Goal: Check status: Check status

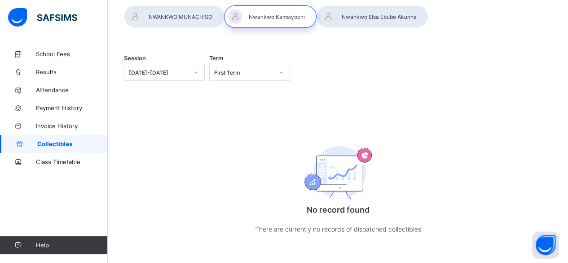
scroll to position [68, 0]
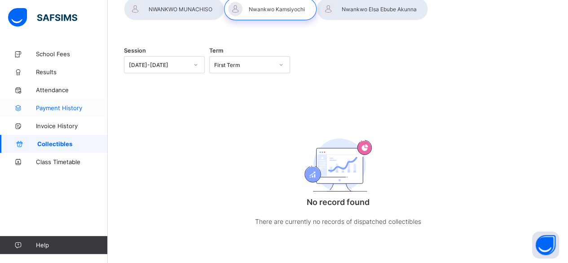
click at [49, 107] on span "Payment History" at bounding box center [72, 107] width 72 height 7
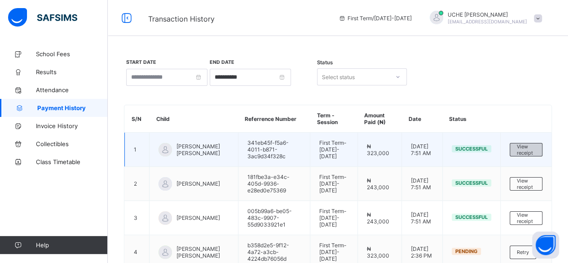
click at [535, 144] on span "View receipt" at bounding box center [526, 149] width 19 height 13
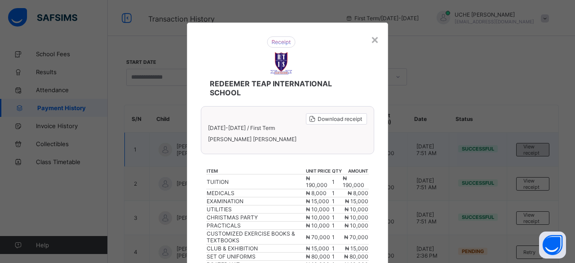
click at [536, 144] on div "× REDEEMER TEAP INTERNATIONAL SCHOOL Download receipt [DATE]-[DATE] / First Ter…" at bounding box center [287, 131] width 575 height 263
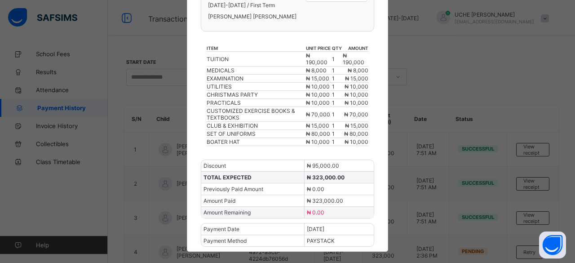
scroll to position [126, 0]
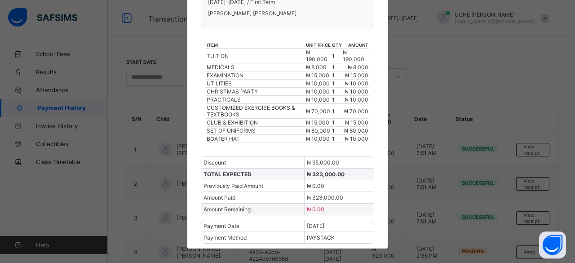
click at [16, 192] on div "× REDEEMER TEAP INTERNATIONAL SCHOOL Download receipt [DATE]-[DATE] / First Ter…" at bounding box center [287, 131] width 575 height 263
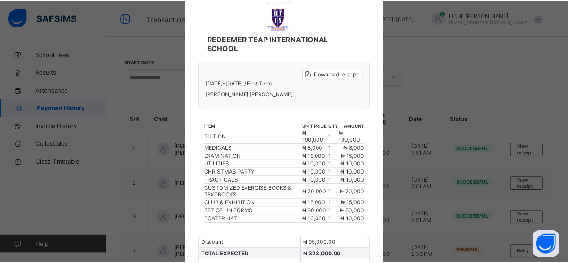
scroll to position [0, 0]
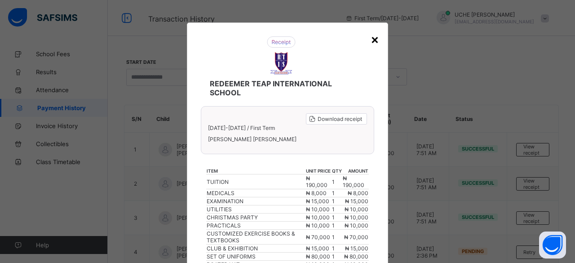
click at [373, 33] on div "×" at bounding box center [374, 38] width 9 height 15
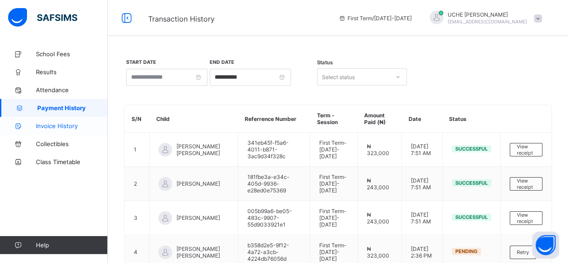
click at [61, 126] on span "Invoice History" at bounding box center [72, 125] width 72 height 7
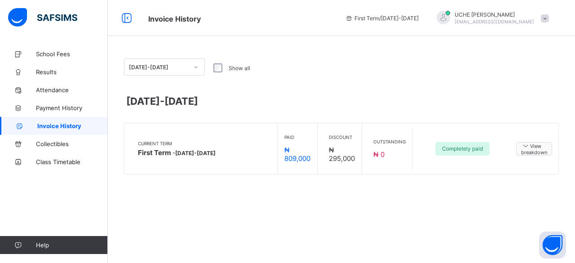
click at [525, 145] on icon at bounding box center [525, 145] width 9 height 8
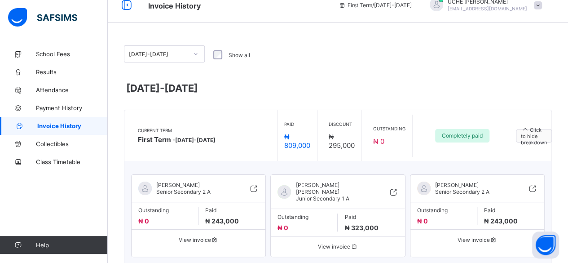
scroll to position [37, 0]
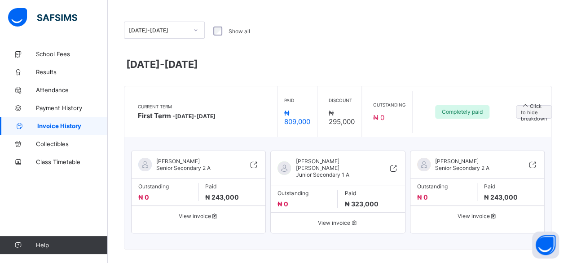
click at [510, 194] on span "₦ 243,000" at bounding box center [501, 197] width 34 height 8
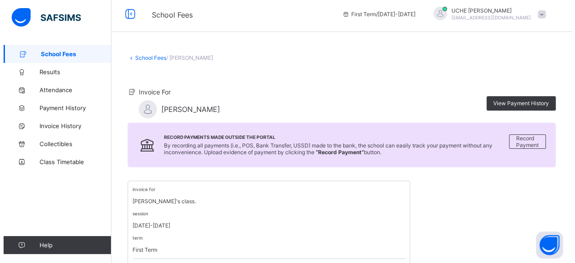
scroll to position [4, 0]
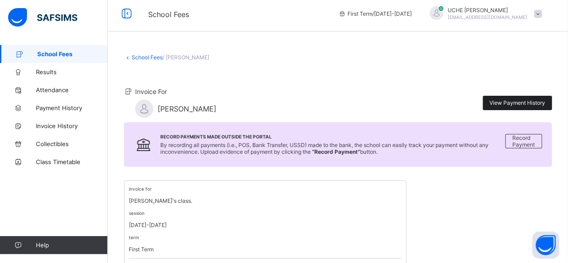
click at [526, 101] on span "View Payment History" at bounding box center [517, 102] width 56 height 7
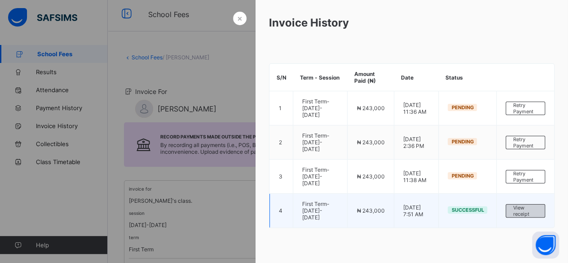
click at [520, 207] on span "View receipt" at bounding box center [525, 210] width 25 height 13
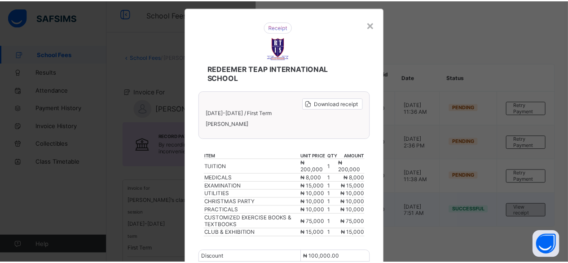
scroll to position [0, 0]
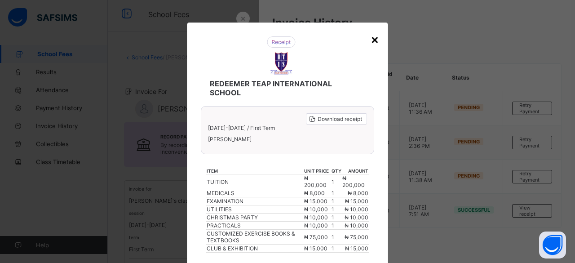
click at [371, 39] on div "×" at bounding box center [374, 38] width 9 height 15
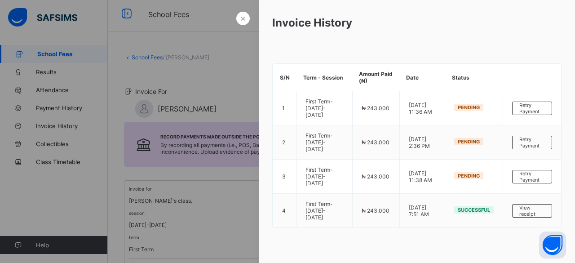
click at [230, 205] on div at bounding box center [287, 131] width 575 height 263
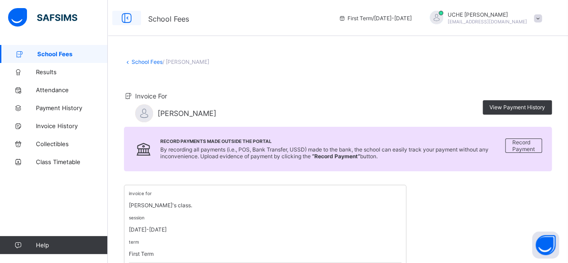
click at [121, 18] on icon at bounding box center [126, 18] width 15 height 13
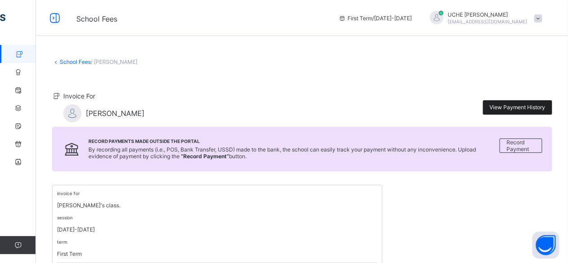
click at [530, 100] on div "View Payment History" at bounding box center [517, 107] width 69 height 14
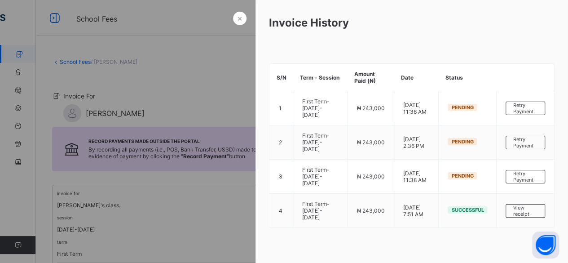
click at [204, 215] on div at bounding box center [284, 131] width 568 height 263
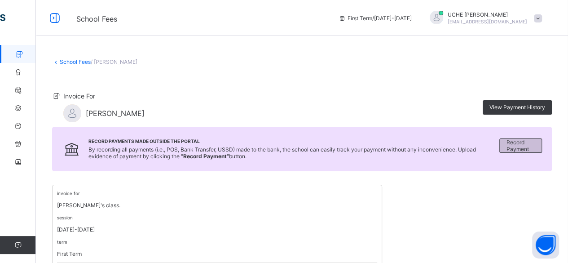
click at [529, 144] on span "Record Payment" at bounding box center [520, 145] width 28 height 13
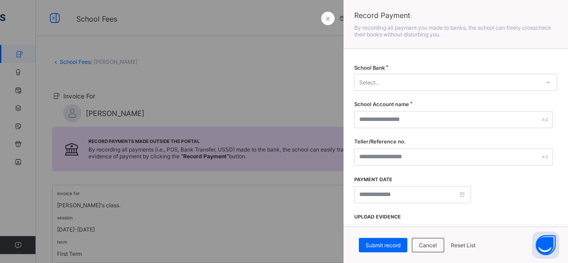
click at [293, 211] on div at bounding box center [284, 131] width 568 height 263
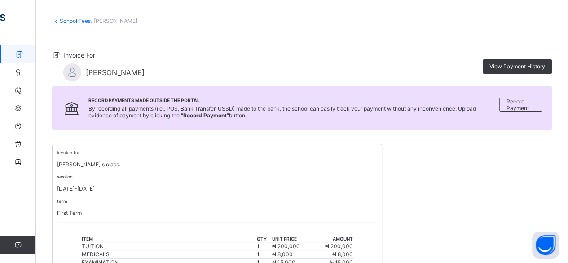
scroll to position [45, 0]
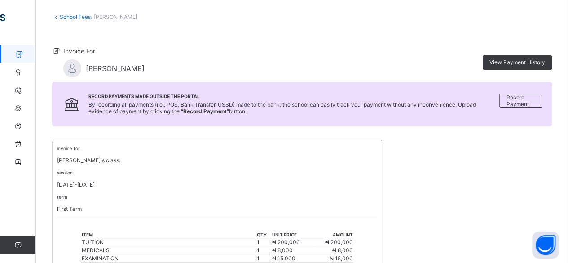
click at [60, 13] on link "School Fees" at bounding box center [75, 16] width 31 height 7
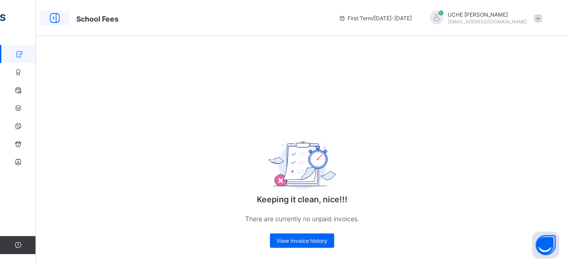
click at [51, 21] on icon at bounding box center [54, 18] width 15 height 13
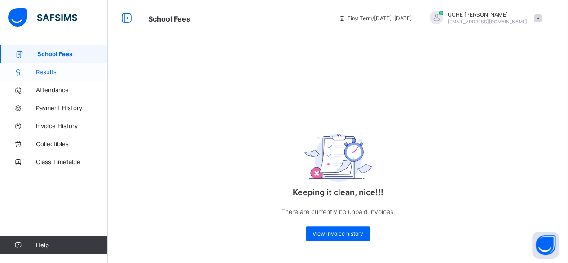
click at [47, 72] on span "Results" at bounding box center [72, 71] width 72 height 7
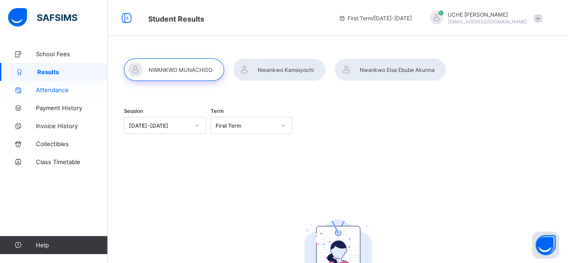
click at [60, 92] on span "Attendance" at bounding box center [72, 89] width 72 height 7
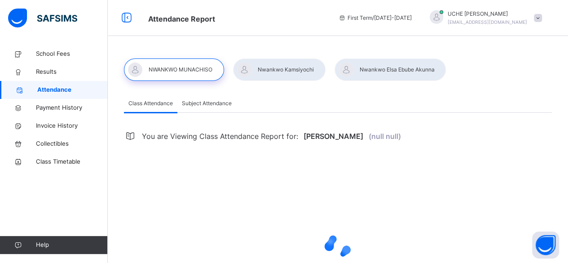
select select "****"
select select "*"
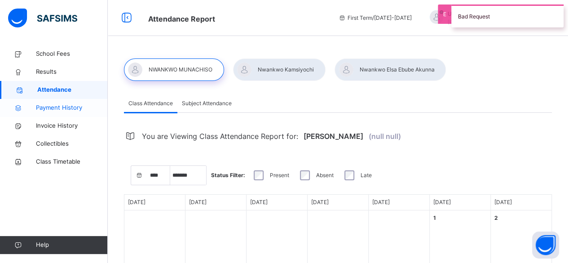
click at [60, 108] on span "Payment History" at bounding box center [72, 107] width 72 height 9
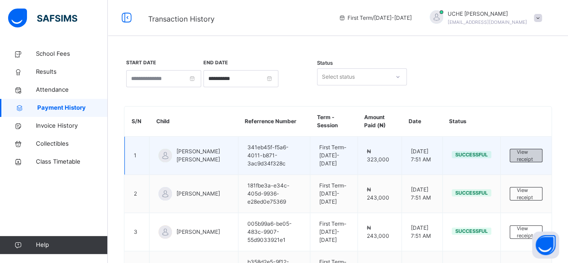
click at [527, 161] on span "View receipt" at bounding box center [526, 155] width 19 height 15
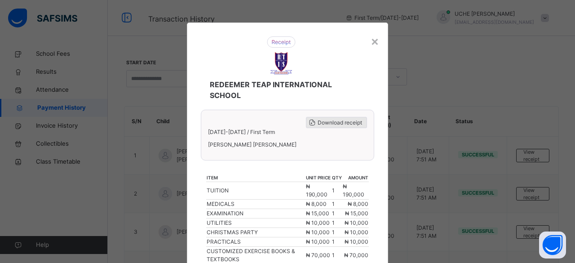
click at [338, 124] on span "Download receipt" at bounding box center [339, 122] width 44 height 8
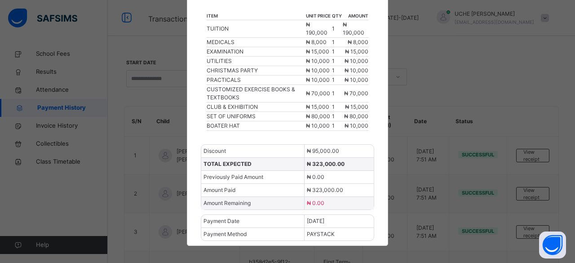
scroll to position [170, 0]
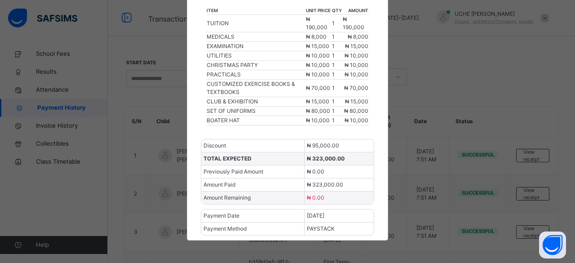
click at [101, 200] on div "× REDEEMER TEAP INTERNATIONAL SCHOOL Download receipt [DATE]-[DATE] / First Ter…" at bounding box center [287, 131] width 575 height 263
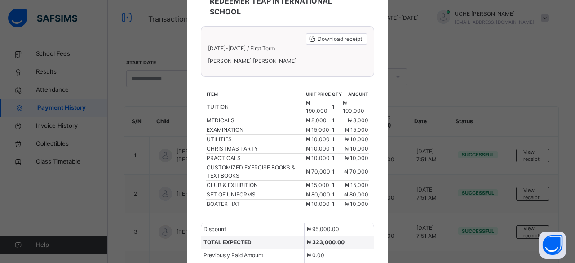
scroll to position [0, 0]
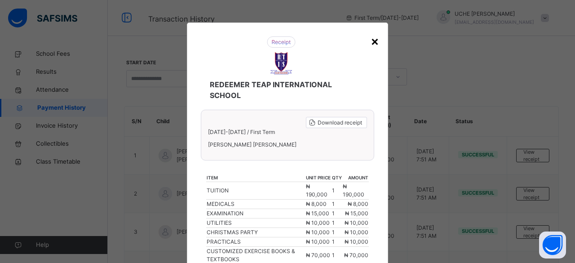
click at [371, 39] on div "×" at bounding box center [374, 40] width 9 height 19
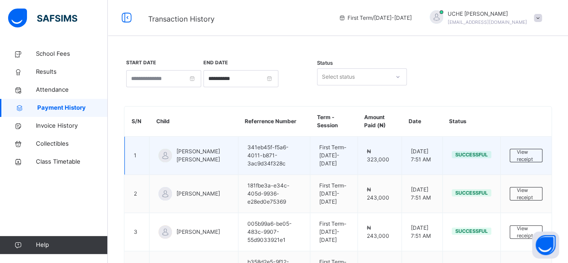
click at [129, 156] on td "1" at bounding box center [137, 155] width 25 height 38
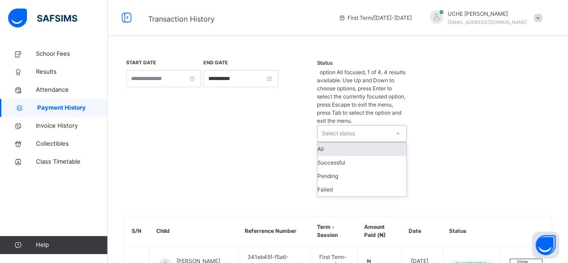
click at [399, 129] on icon at bounding box center [397, 133] width 5 height 9
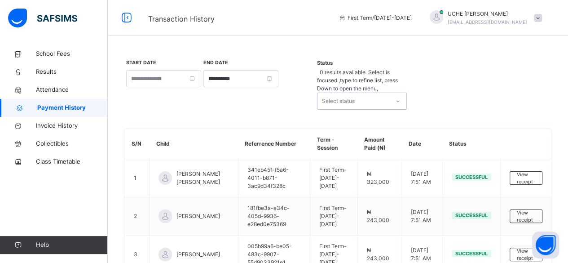
click at [399, 97] on icon at bounding box center [397, 101] width 5 height 9
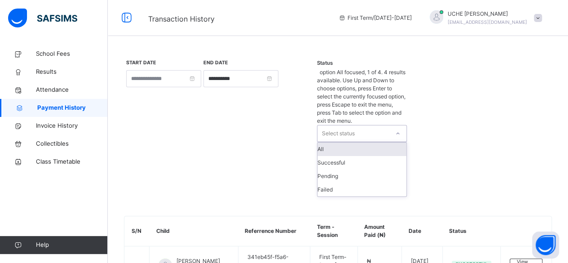
click at [398, 129] on icon at bounding box center [397, 133] width 5 height 9
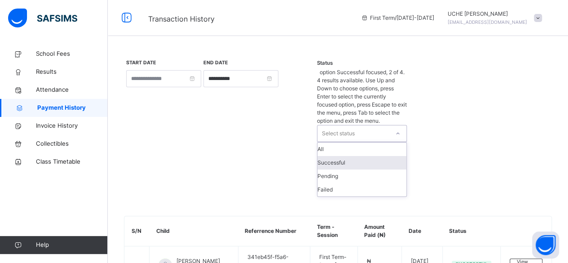
click at [342, 156] on div "Successful" at bounding box center [361, 162] width 89 height 13
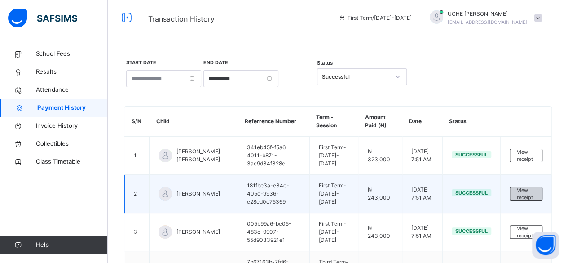
click at [524, 188] on span "View receipt" at bounding box center [526, 193] width 18 height 15
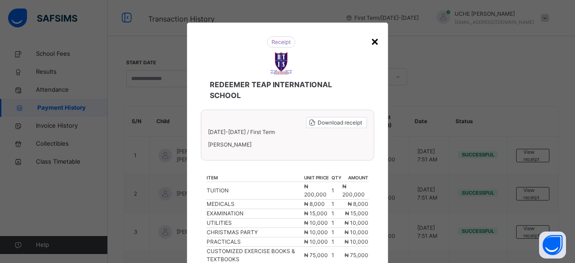
click at [373, 39] on div "×" at bounding box center [374, 40] width 9 height 19
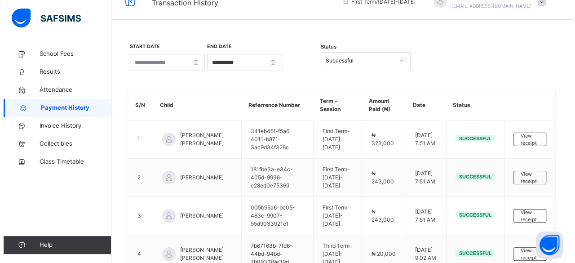
scroll to position [15, 0]
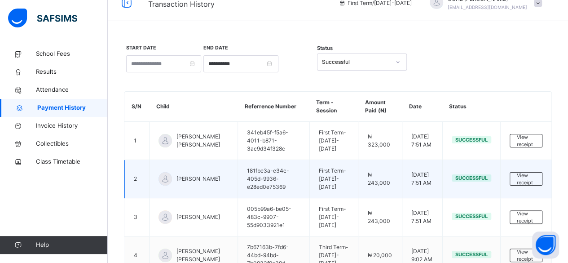
click at [403, 177] on td "[DATE] 7:51 AM" at bounding box center [422, 179] width 40 height 38
click at [533, 184] on span "View receipt" at bounding box center [526, 178] width 18 height 15
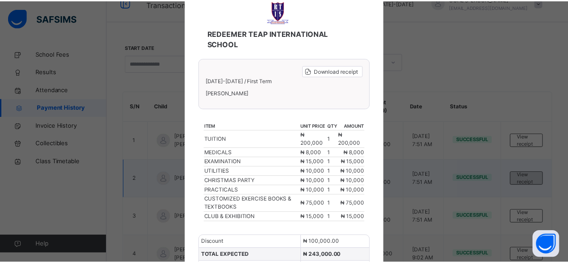
scroll to position [0, 0]
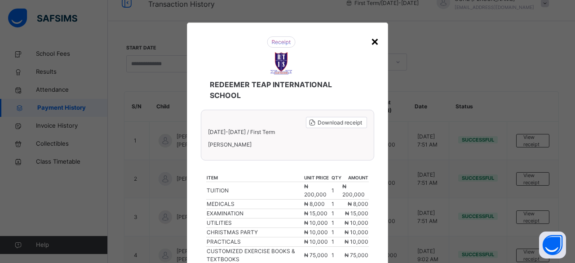
click at [371, 41] on div "×" at bounding box center [374, 40] width 9 height 19
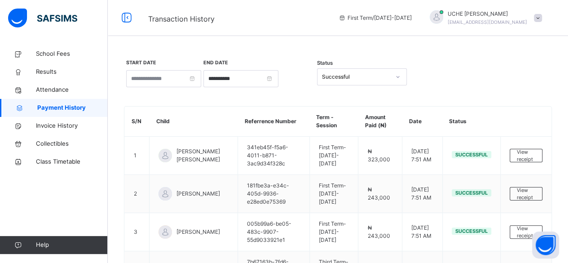
click at [541, 25] on div "[PERSON_NAME] [PERSON_NAME][EMAIL_ADDRESS][DOMAIN_NAME]" at bounding box center [484, 18] width 126 height 16
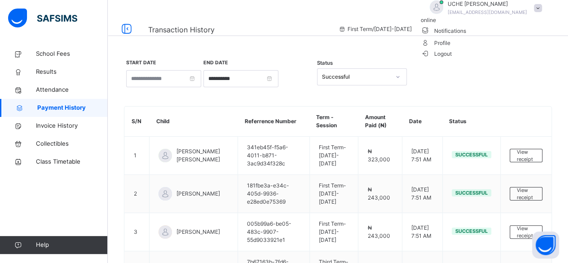
click at [420, 90] on div "**********" at bounding box center [338, 77] width 428 height 39
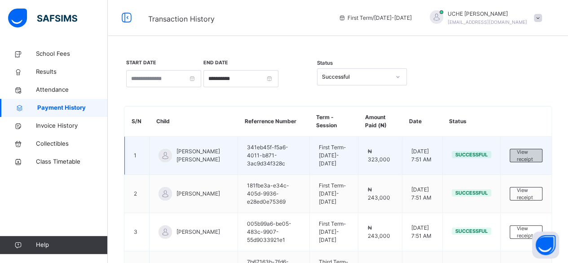
click at [526, 158] on span "View receipt" at bounding box center [526, 155] width 18 height 15
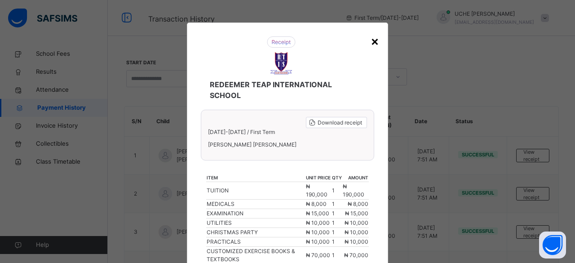
click at [373, 41] on div "×" at bounding box center [374, 40] width 9 height 19
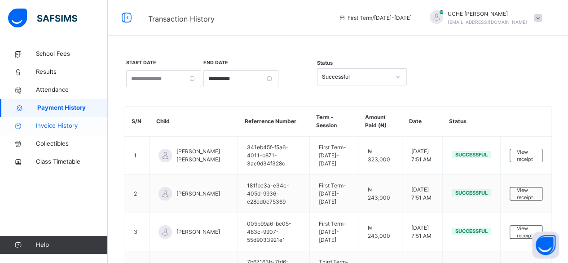
click at [55, 128] on span "Invoice History" at bounding box center [72, 125] width 72 height 9
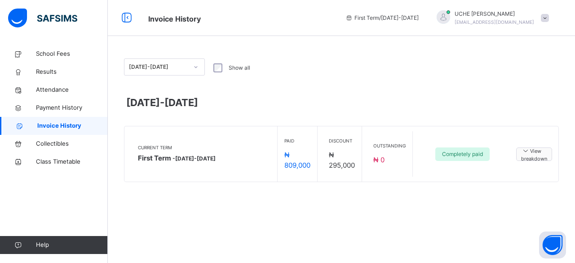
click at [521, 155] on div "View breakdown" at bounding box center [534, 153] width 36 height 13
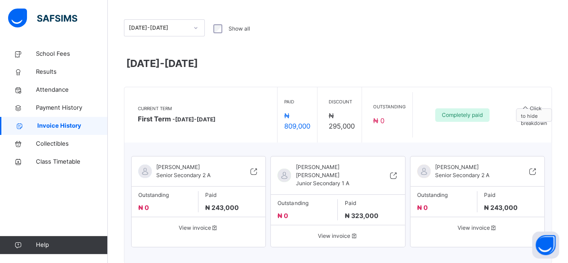
scroll to position [53, 0]
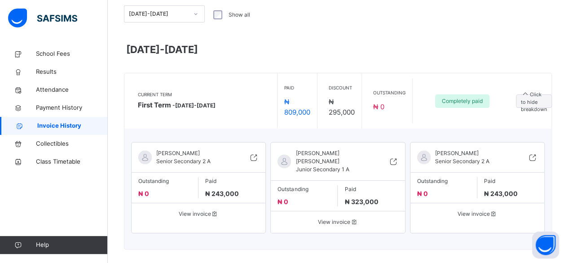
click at [262, 165] on div "[PERSON_NAME] Senior Secondary 2 A" at bounding box center [199, 160] width 134 height 23
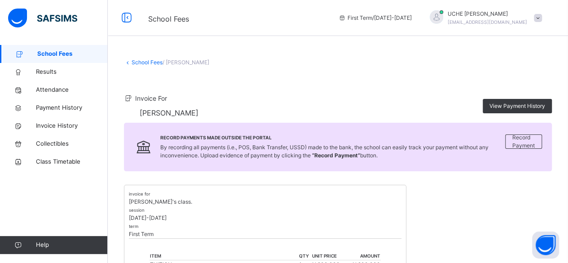
click at [133, 62] on link "School Fees" at bounding box center [147, 62] width 31 height 7
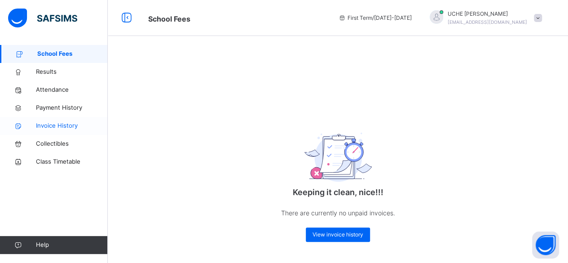
click at [58, 128] on span "Invoice History" at bounding box center [72, 125] width 72 height 9
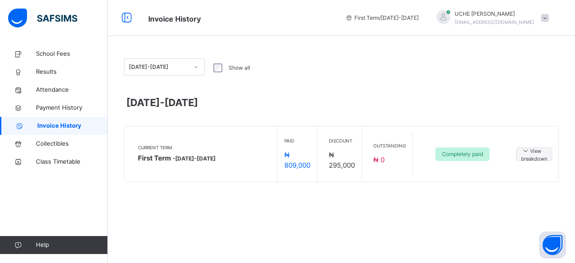
click at [464, 154] on span "Completely paid" at bounding box center [462, 154] width 41 height 8
click at [300, 163] on span "₦ 809,000" at bounding box center [297, 159] width 26 height 19
click at [454, 153] on span "Completely paid" at bounding box center [462, 154] width 41 height 8
click at [465, 154] on span "Completely paid" at bounding box center [462, 154] width 41 height 8
click at [461, 153] on span "Completely paid" at bounding box center [462, 154] width 41 height 8
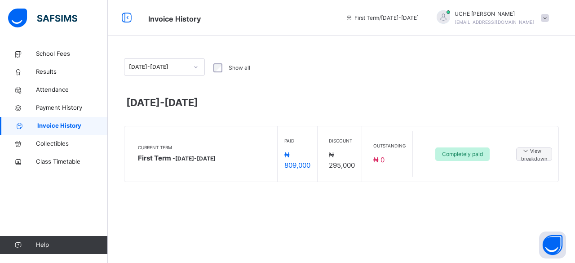
click at [465, 155] on span "Completely paid" at bounding box center [462, 154] width 41 height 8
click at [539, 159] on span "View breakdown" at bounding box center [534, 153] width 26 height 17
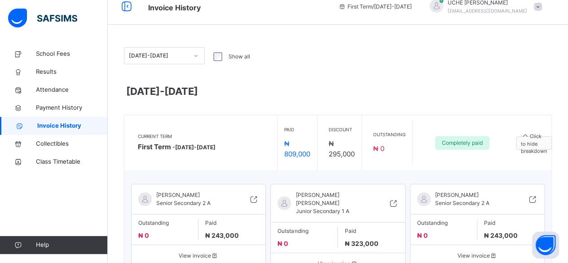
scroll to position [53, 0]
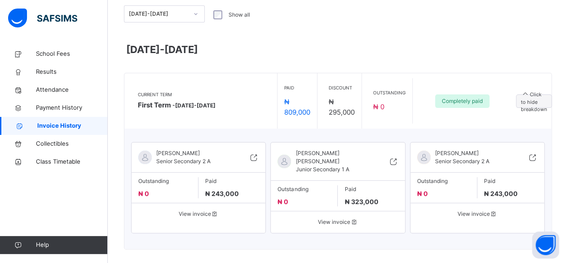
click at [259, 159] on icon at bounding box center [254, 157] width 10 height 11
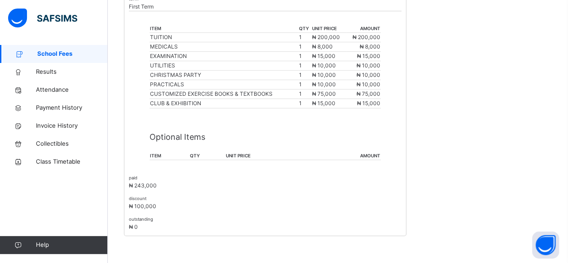
scroll to position [229, 0]
click at [370, 88] on span "₦ 10,000" at bounding box center [368, 84] width 24 height 7
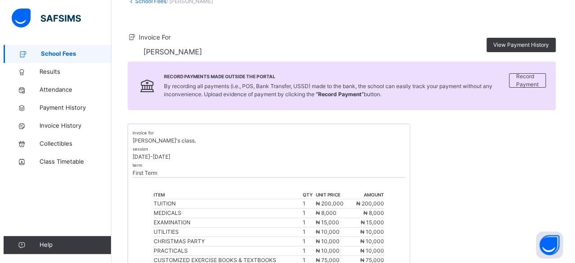
scroll to position [62, 0]
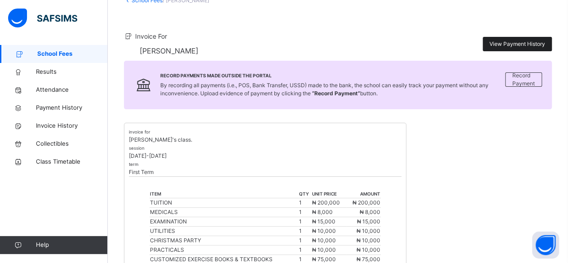
click at [509, 48] on span "View Payment History" at bounding box center [517, 44] width 56 height 8
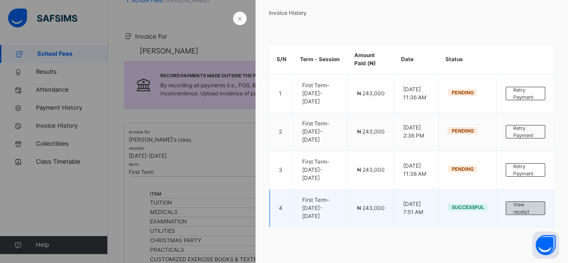
click at [524, 210] on span "View receipt" at bounding box center [525, 208] width 25 height 15
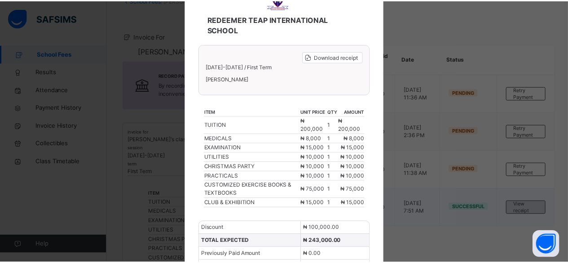
scroll to position [0, 0]
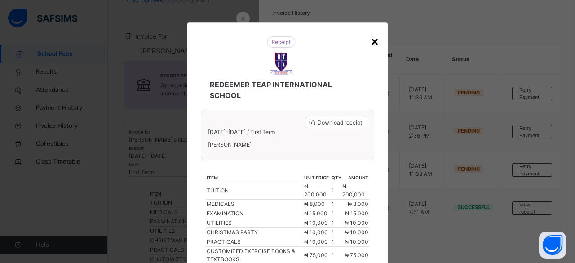
click at [373, 36] on div "×" at bounding box center [374, 40] width 9 height 19
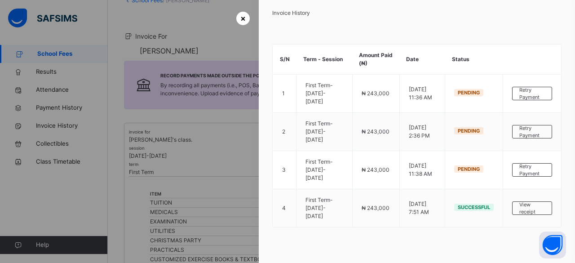
click at [241, 19] on span "×" at bounding box center [242, 18] width 5 height 12
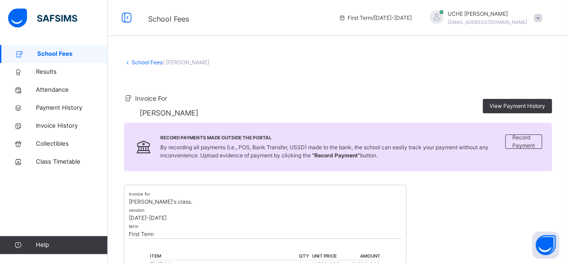
click at [133, 62] on link "School Fees" at bounding box center [147, 62] width 31 height 7
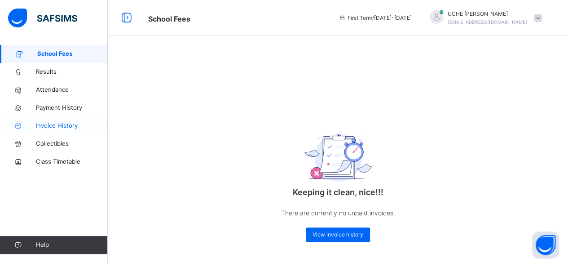
click at [57, 128] on span "Invoice History" at bounding box center [72, 125] width 72 height 9
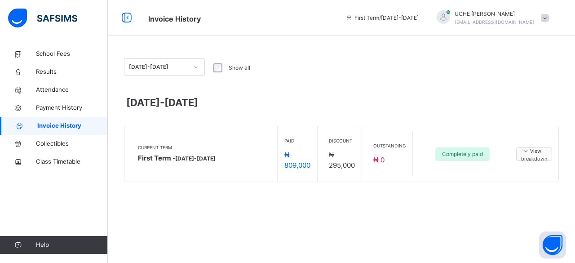
click at [528, 159] on span "View breakdown" at bounding box center [534, 153] width 26 height 17
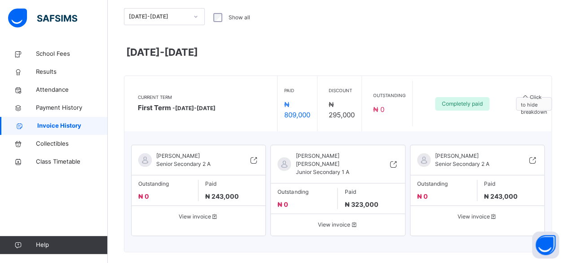
scroll to position [53, 0]
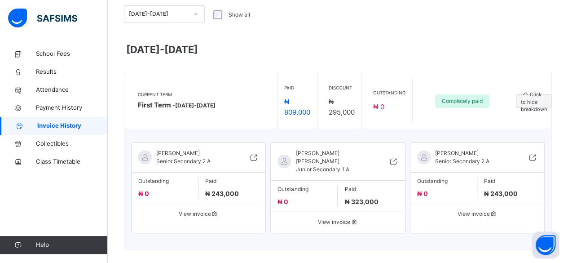
click at [358, 218] on icon at bounding box center [354, 221] width 8 height 7
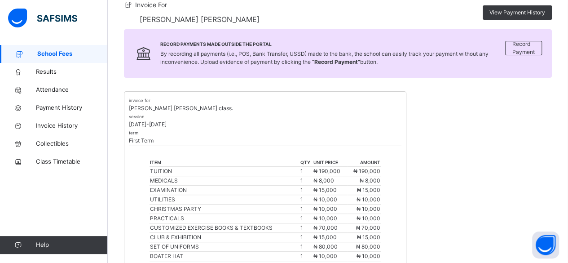
scroll to position [88, 0]
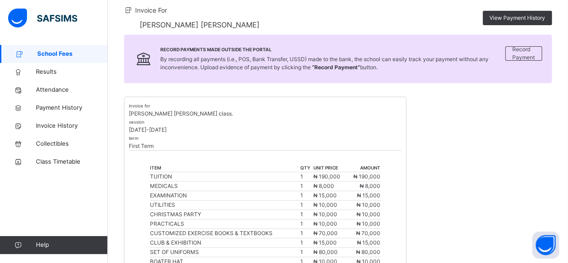
click at [347, 189] on td "₦ 8,000" at bounding box center [330, 185] width 34 height 9
click at [359, 180] on span "₦ 190,000" at bounding box center [366, 176] width 27 height 7
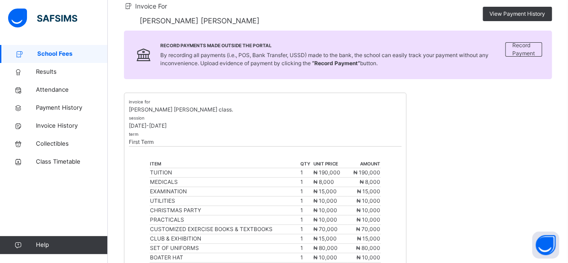
scroll to position [0, 0]
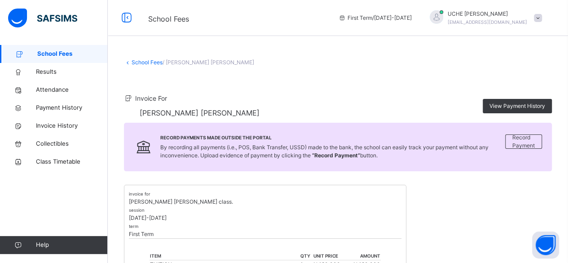
click at [133, 62] on link "School Fees" at bounding box center [147, 62] width 31 height 7
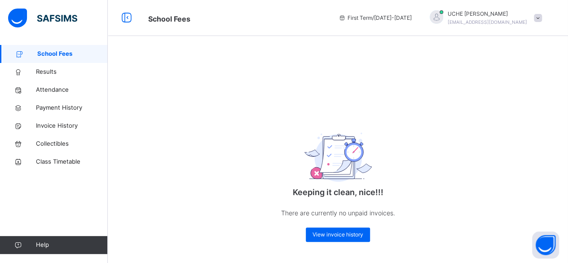
scroll to position [2, 0]
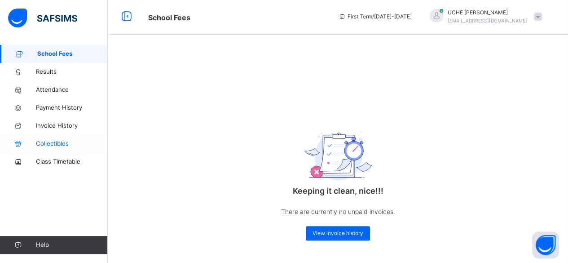
click at [52, 145] on span "Collectibles" at bounding box center [72, 143] width 72 height 9
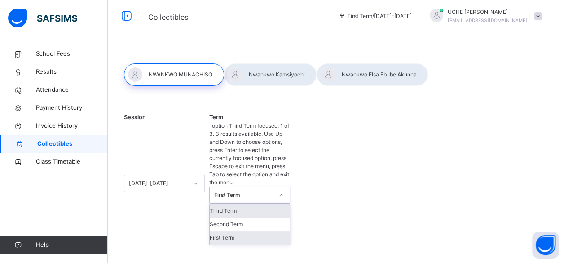
click at [237, 231] on div "First Term" at bounding box center [250, 237] width 80 height 13
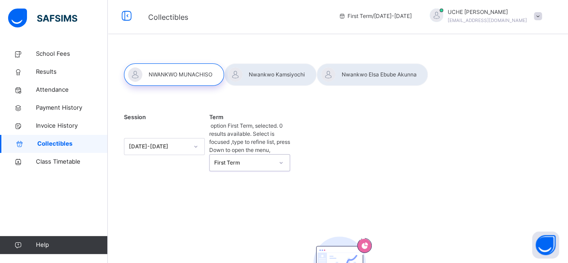
click at [262, 76] on div at bounding box center [270, 74] width 92 height 22
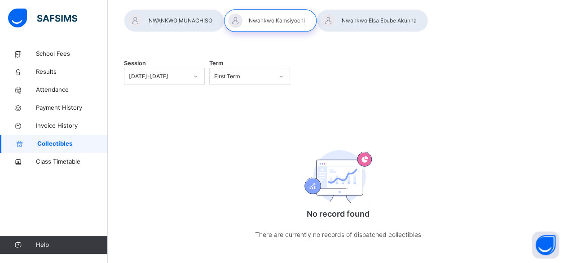
scroll to position [69, 0]
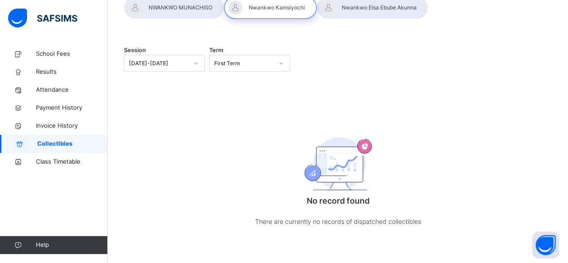
click at [338, 171] on img at bounding box center [337, 163] width 67 height 53
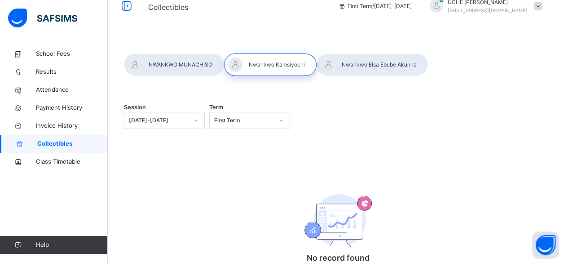
scroll to position [0, 0]
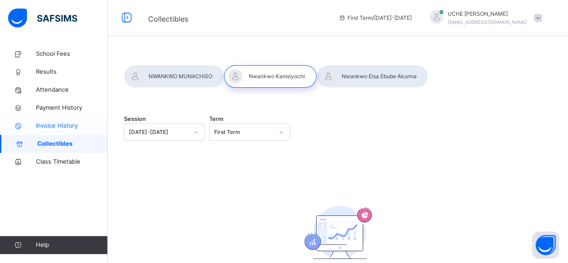
click at [58, 127] on span "Invoice History" at bounding box center [72, 125] width 72 height 9
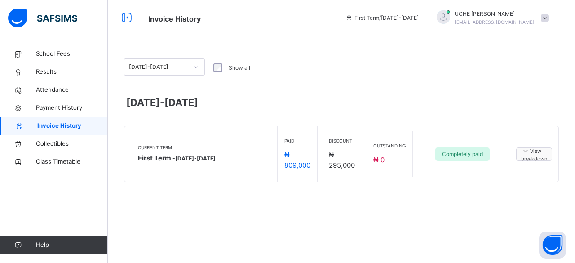
click at [532, 155] on span "View breakdown" at bounding box center [534, 153] width 26 height 17
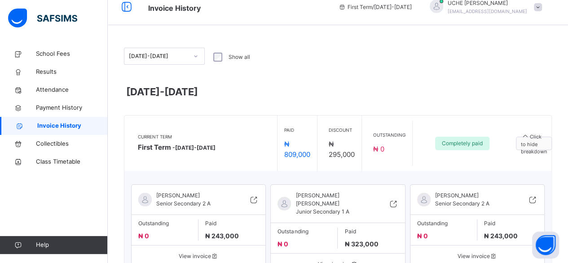
scroll to position [53, 0]
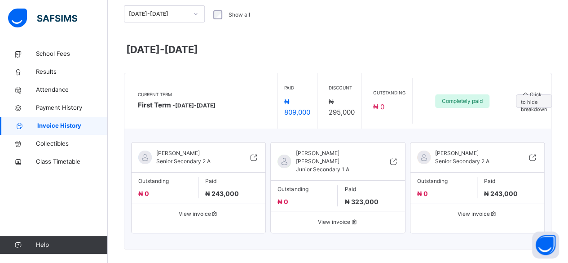
click at [537, 157] on icon at bounding box center [532, 157] width 10 height 11
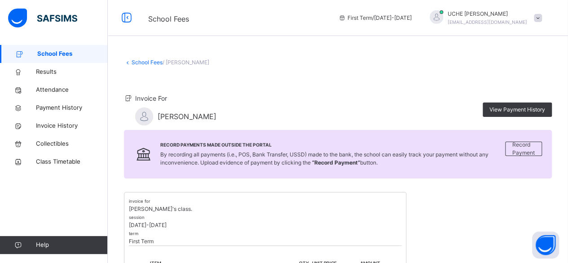
click at [133, 62] on link "School Fees" at bounding box center [147, 62] width 31 height 7
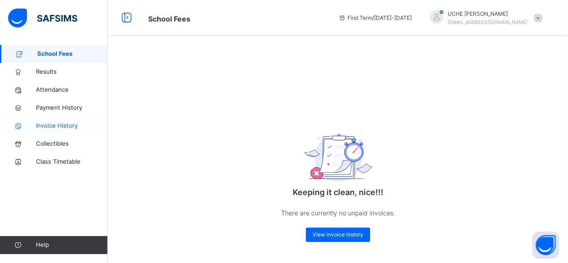
click at [59, 126] on span "Invoice History" at bounding box center [72, 125] width 72 height 9
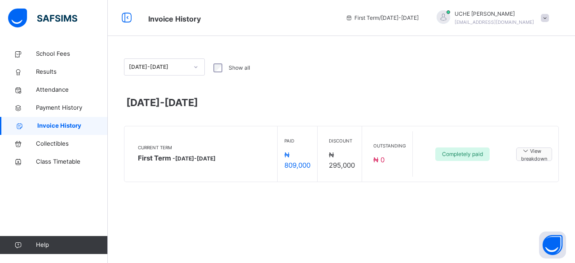
click at [522, 157] on span "View breakdown" at bounding box center [534, 153] width 26 height 17
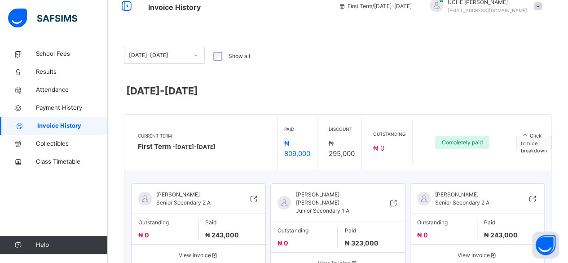
scroll to position [53, 0]
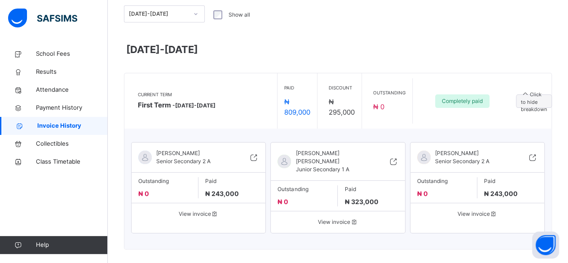
click at [537, 161] on icon at bounding box center [532, 157] width 10 height 11
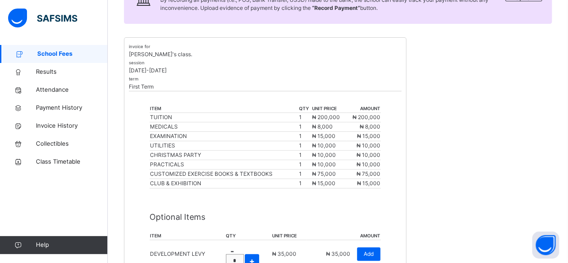
scroll to position [153, 0]
